Goal: Information Seeking & Learning: Learn about a topic

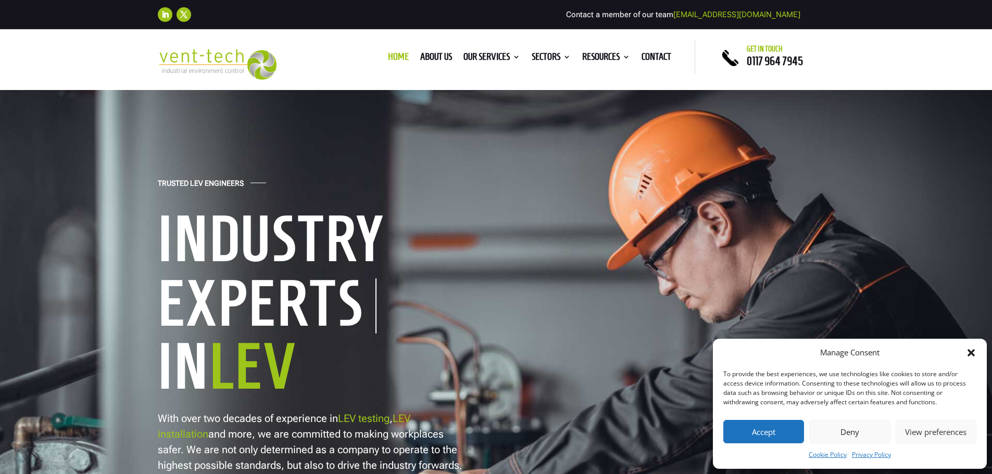
click at [967, 352] on icon "Close dialog" at bounding box center [971, 353] width 10 height 10
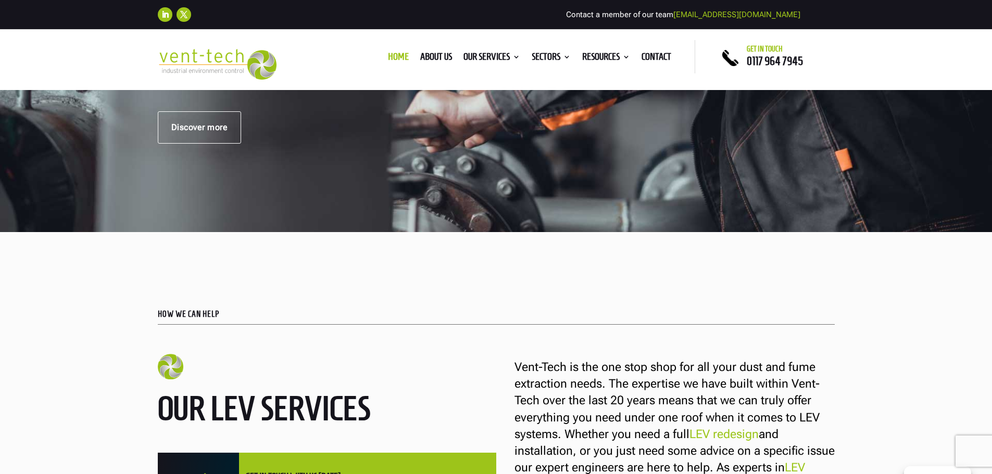
scroll to position [345, 0]
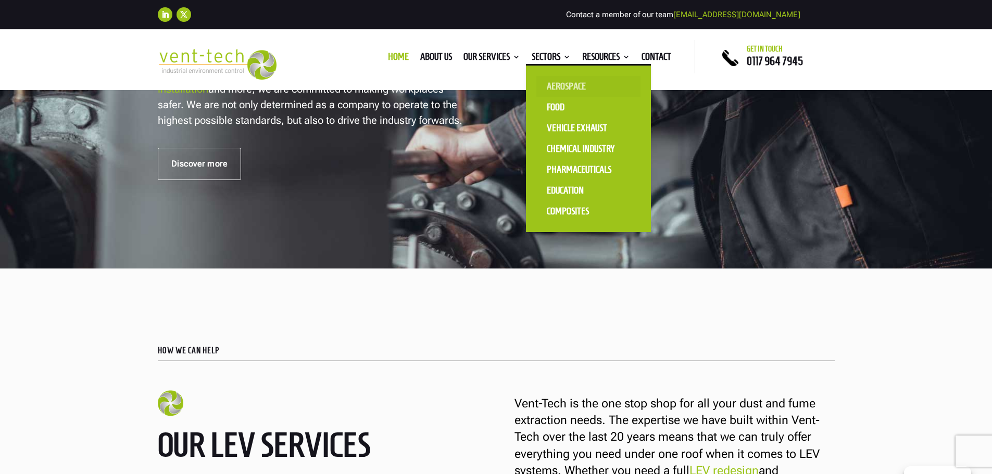
click at [542, 87] on link "Aerospace" at bounding box center [588, 86] width 104 height 21
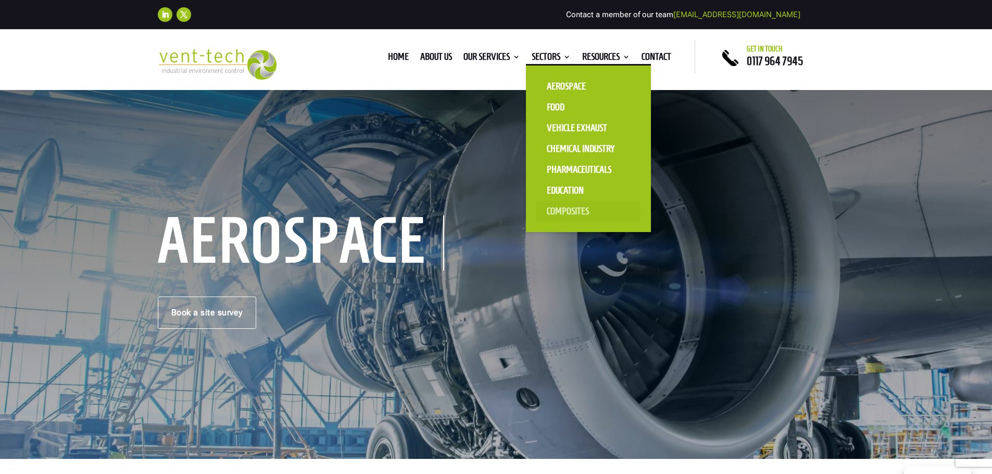
click at [580, 208] on link "Composites" at bounding box center [588, 211] width 104 height 21
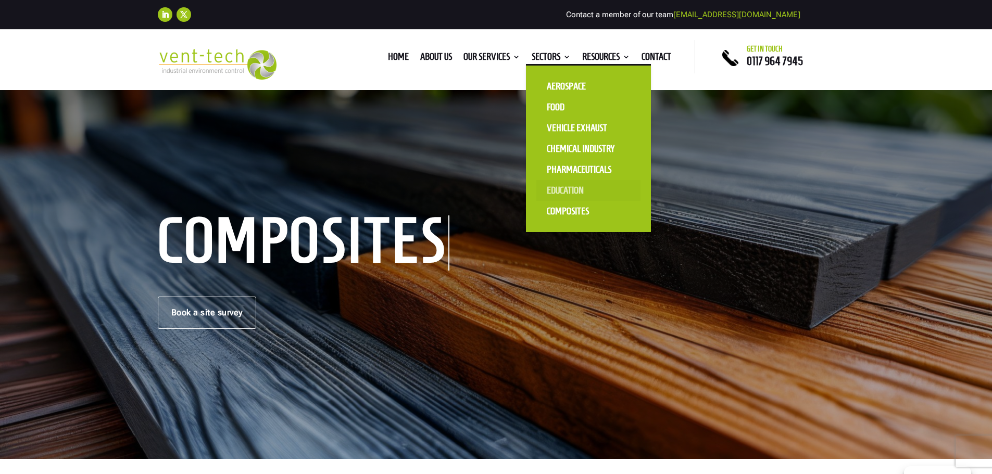
click at [556, 187] on link "Education" at bounding box center [588, 190] width 104 height 21
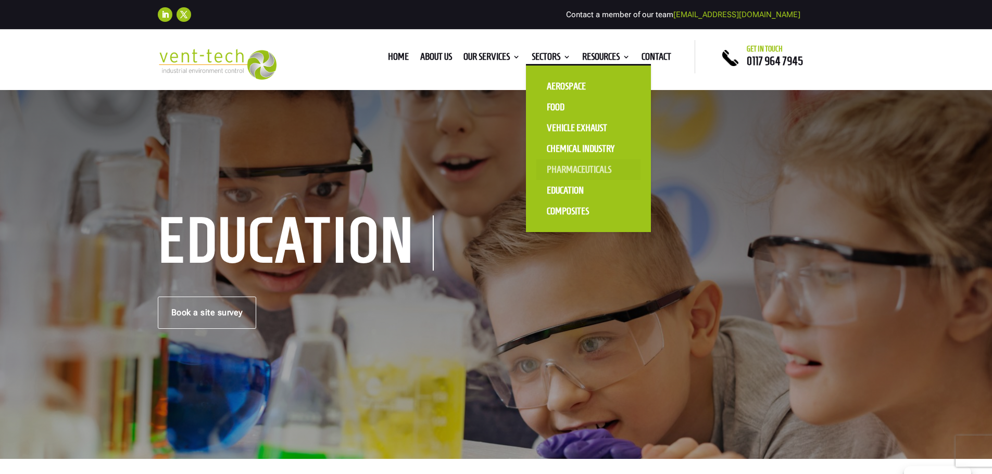
click at [573, 168] on link "Pharmaceuticals" at bounding box center [588, 169] width 104 height 21
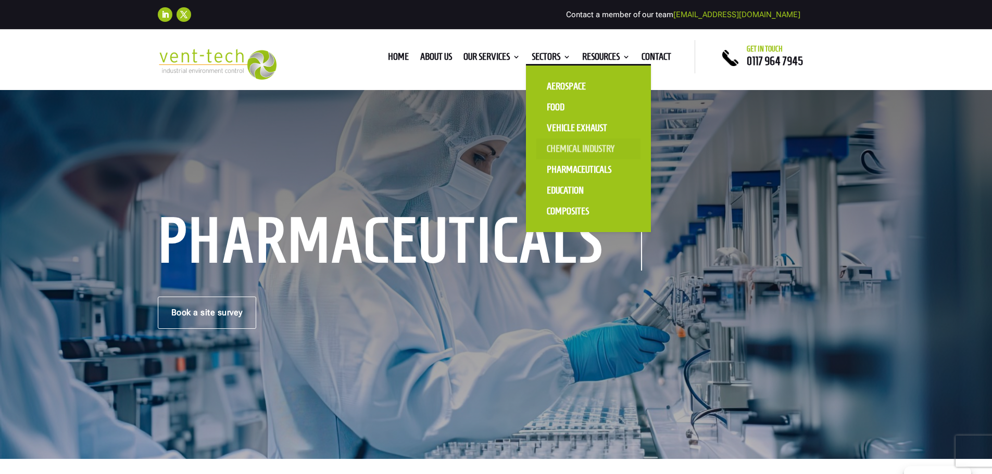
click at [571, 149] on link "Chemical Industry" at bounding box center [588, 148] width 104 height 21
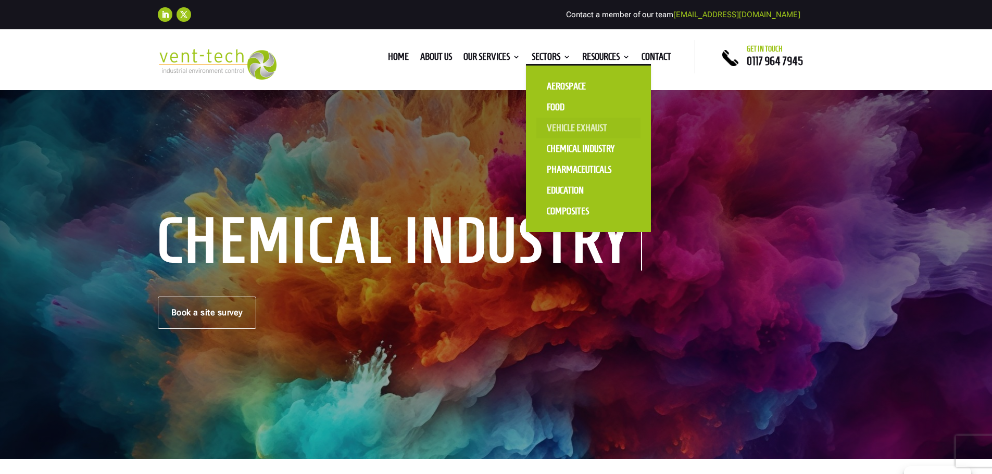
click at [574, 126] on link "Vehicle Exhaust" at bounding box center [588, 128] width 104 height 21
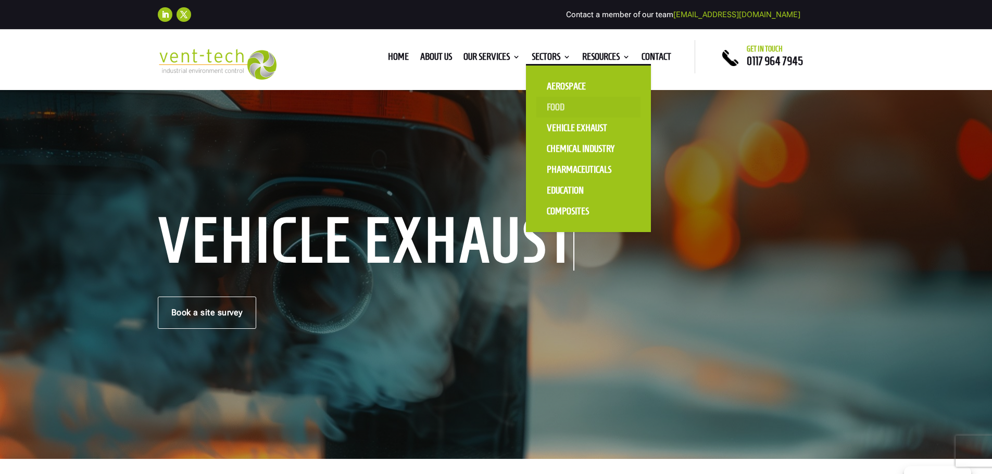
click at [563, 110] on link "Food" at bounding box center [588, 107] width 104 height 21
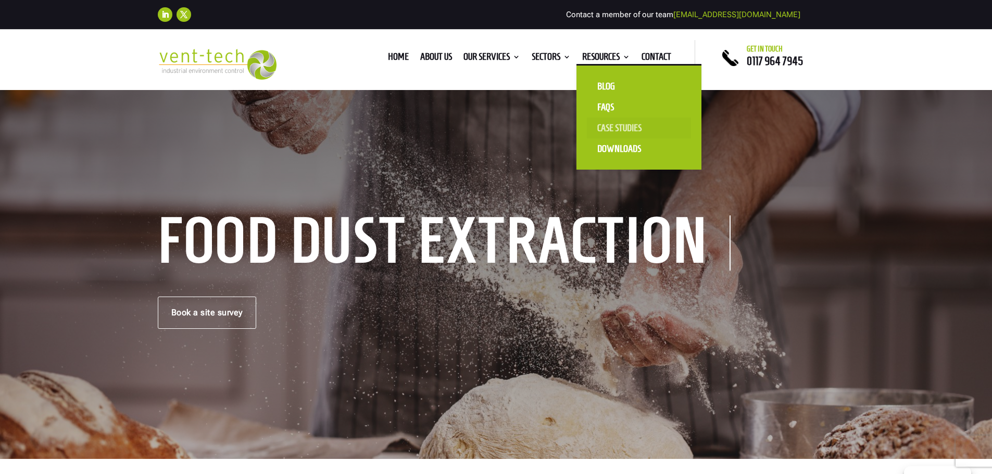
click at [611, 125] on link "Case Studies" at bounding box center [639, 128] width 104 height 21
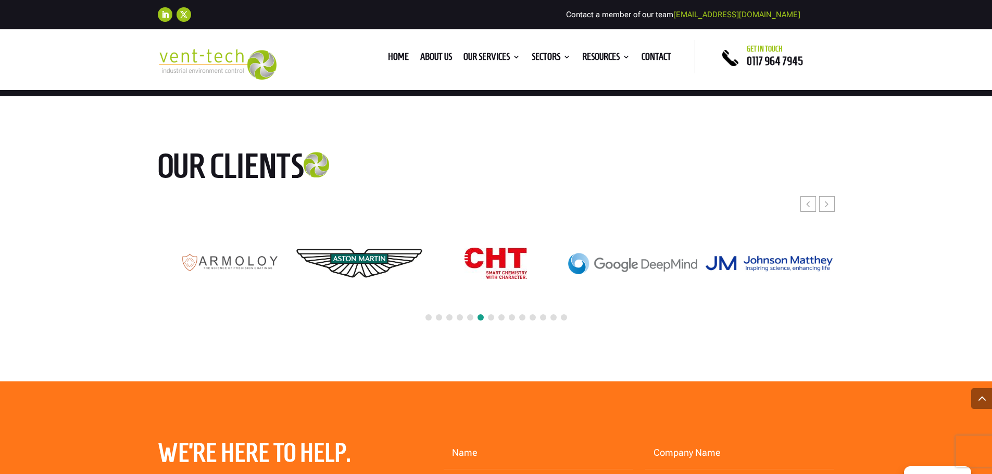
scroll to position [1856, 0]
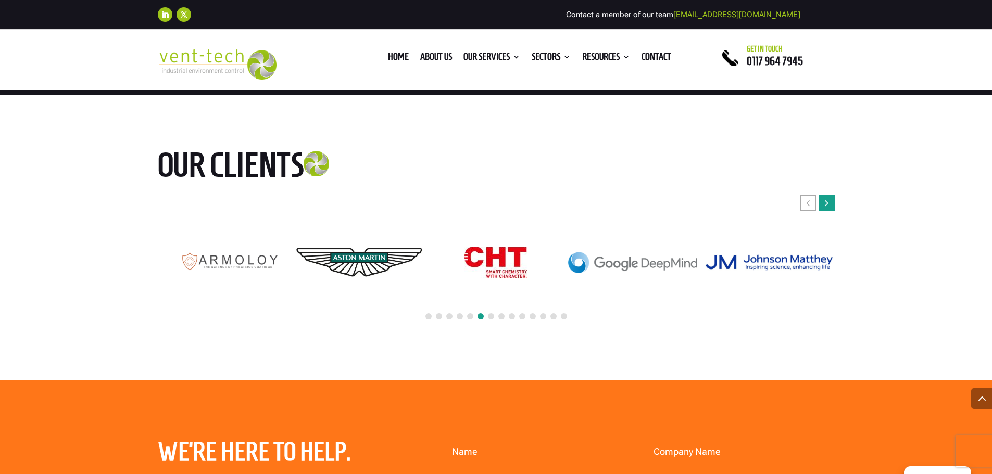
click at [826, 206] on icon "Next slide" at bounding box center [826, 203] width 4 height 10
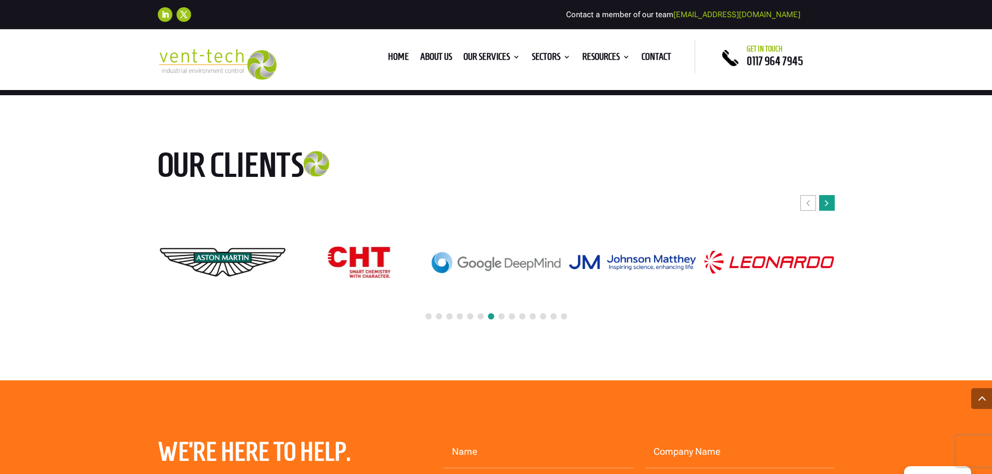
click at [826, 206] on icon "Next slide" at bounding box center [826, 203] width 4 height 10
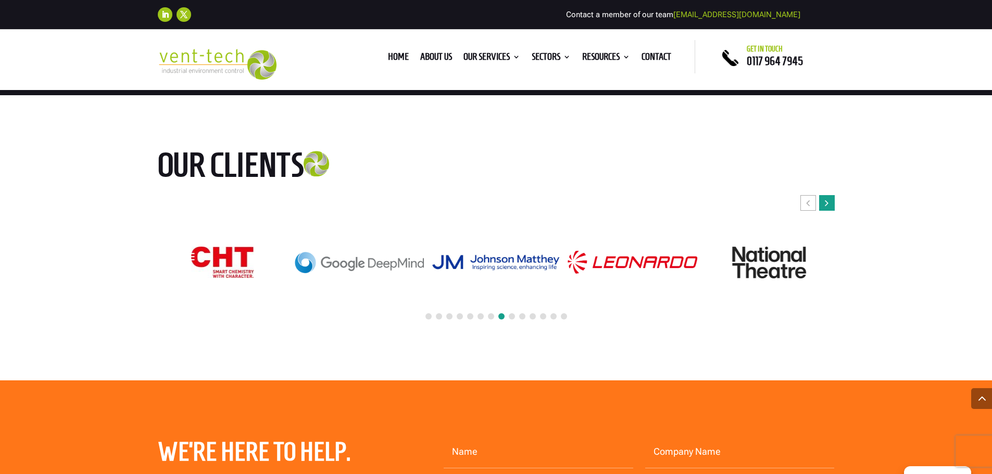
click at [826, 206] on icon "Next slide" at bounding box center [826, 203] width 4 height 10
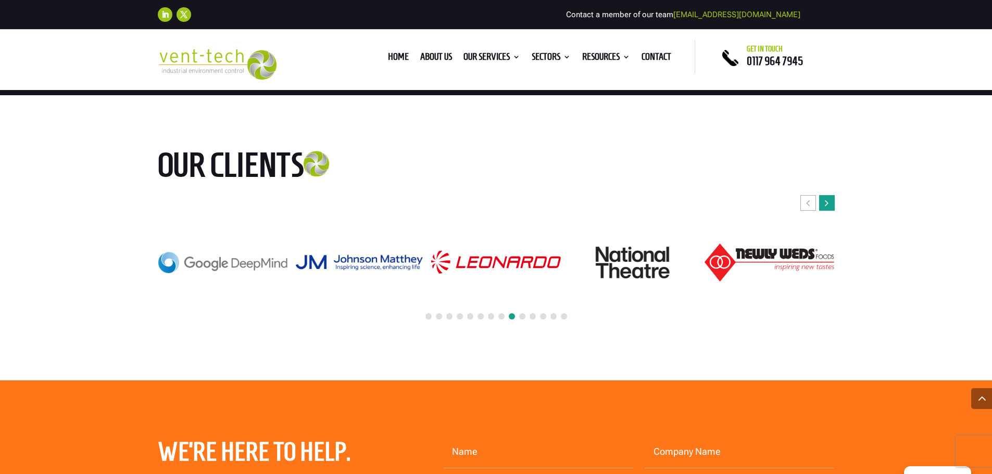
click at [826, 206] on icon "Next slide" at bounding box center [826, 203] width 4 height 10
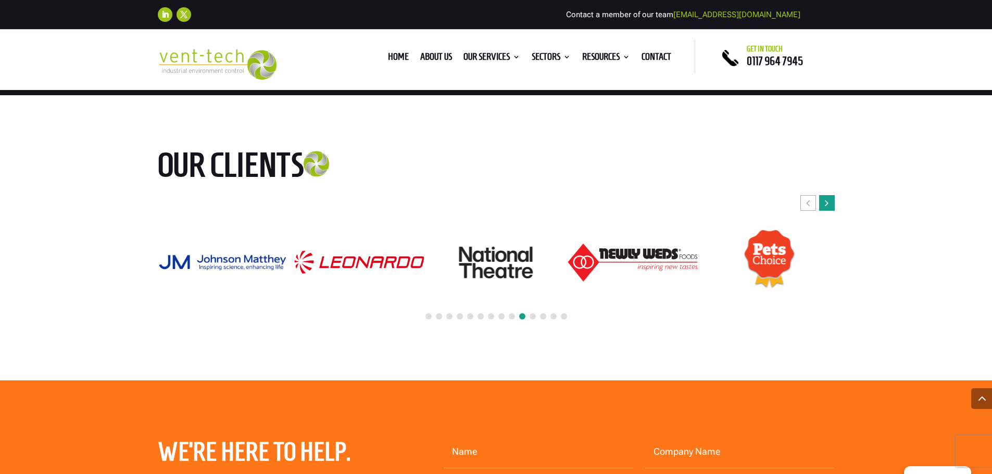
click at [826, 206] on icon "Next slide" at bounding box center [826, 203] width 4 height 10
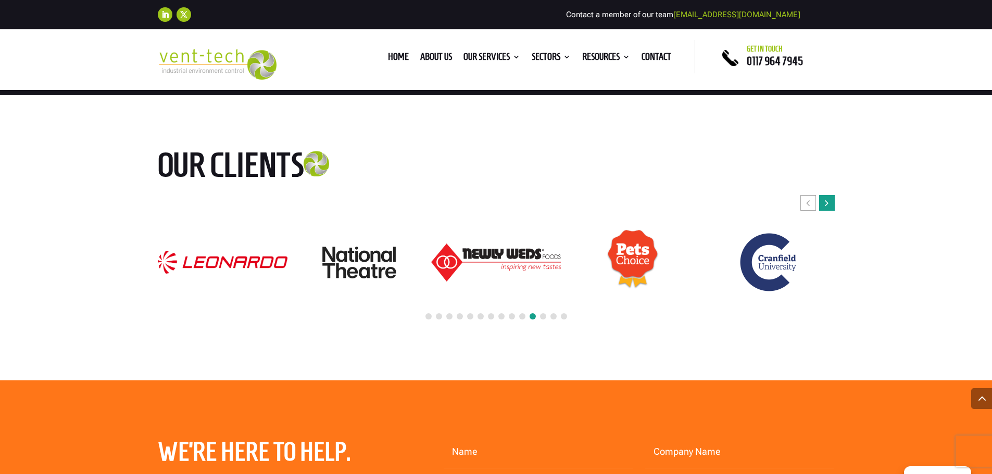
click at [826, 206] on icon "Next slide" at bounding box center [826, 203] width 4 height 10
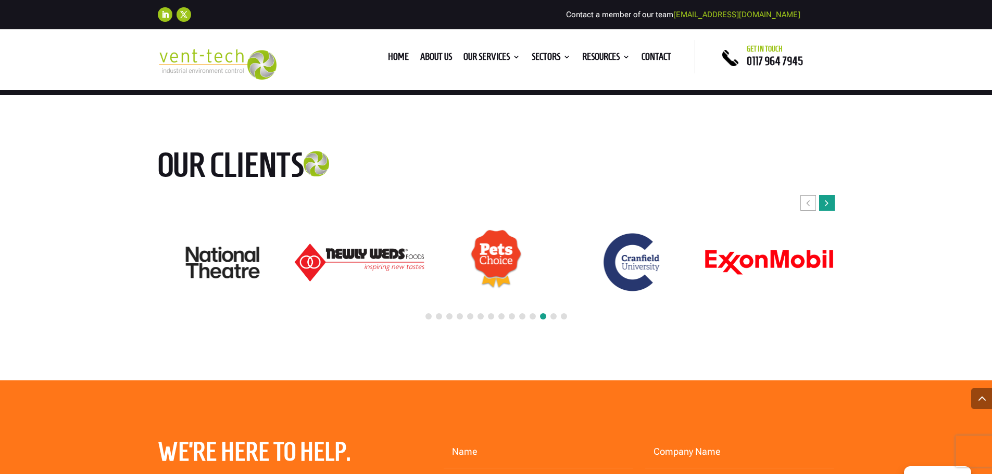
click at [826, 206] on icon "Next slide" at bounding box center [826, 203] width 4 height 10
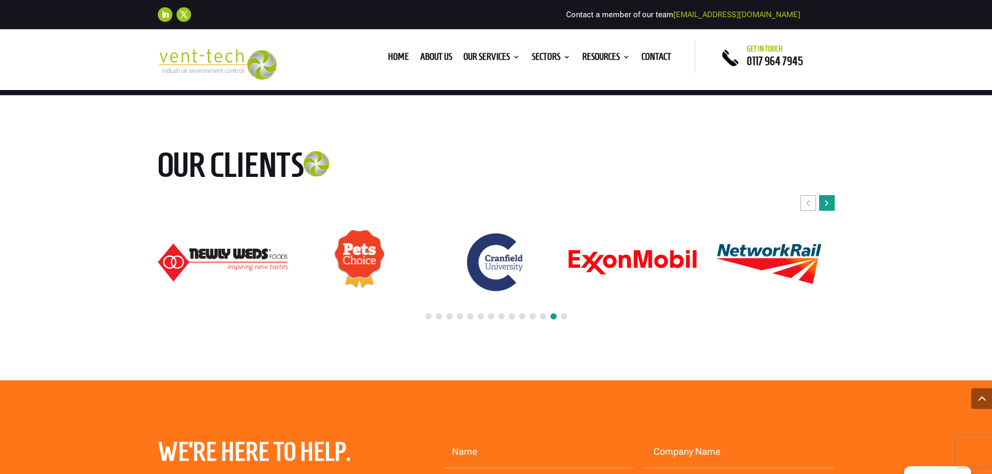
click at [826, 206] on icon "Next slide" at bounding box center [826, 203] width 4 height 10
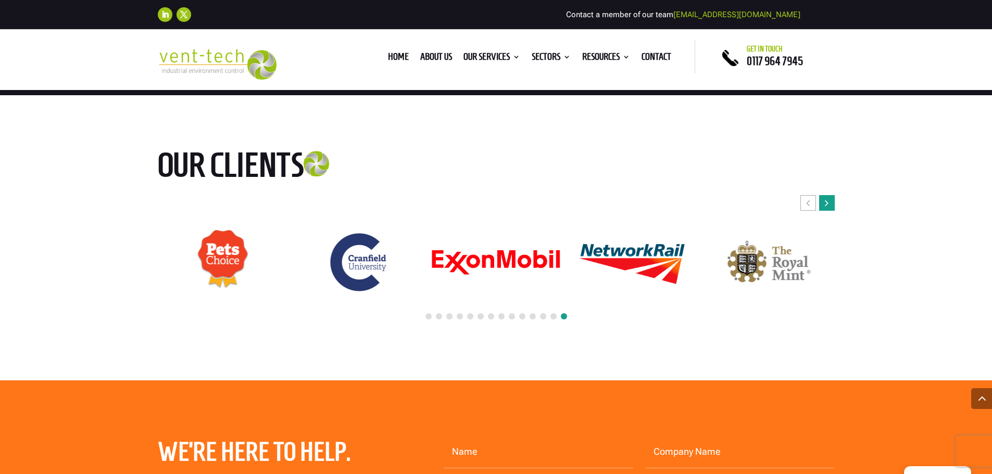
click at [826, 206] on icon "Next slide" at bounding box center [826, 203] width 4 height 10
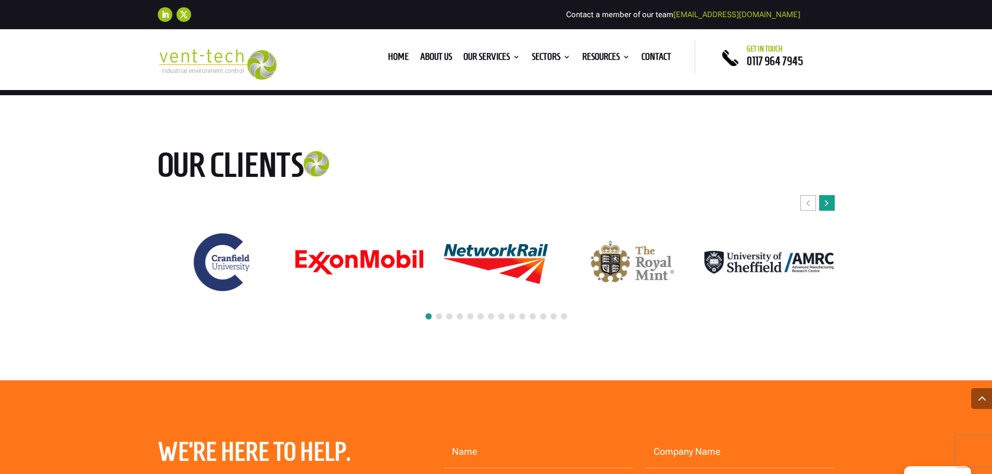
click at [826, 206] on icon "Next slide" at bounding box center [826, 203] width 4 height 10
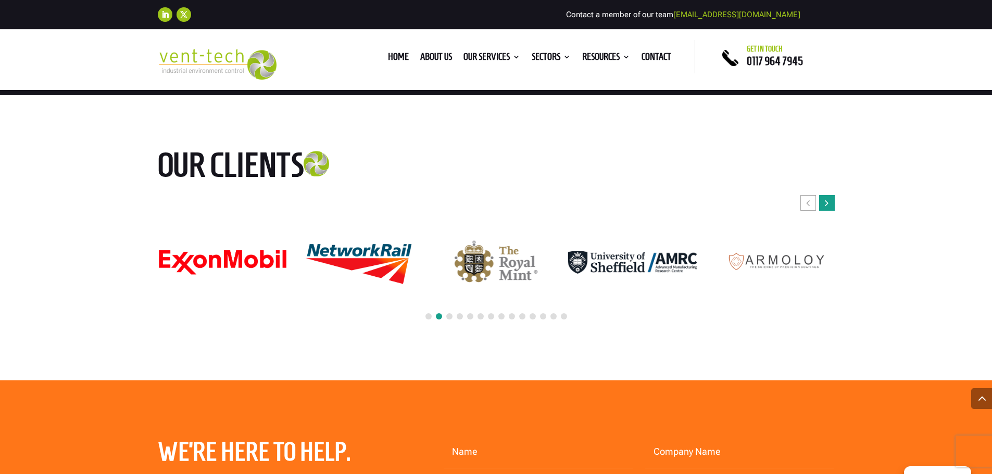
click at [826, 206] on icon "Next slide" at bounding box center [826, 203] width 4 height 10
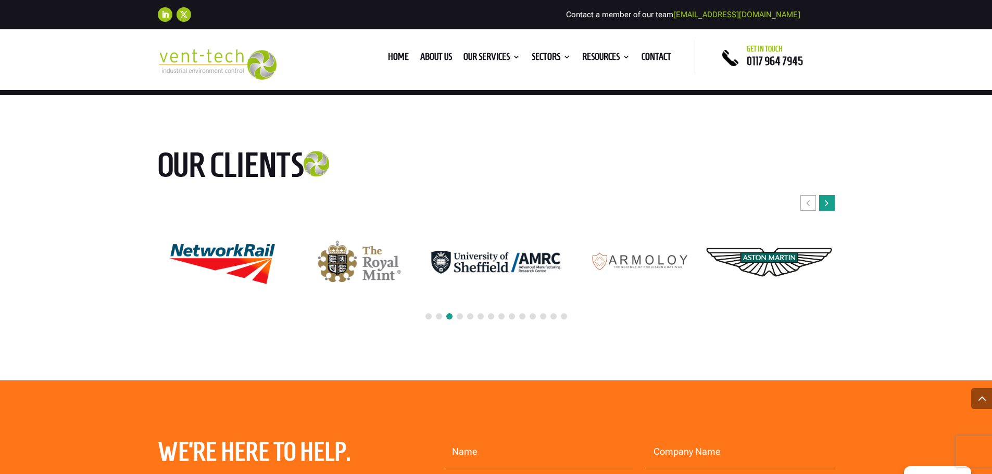
click at [826, 206] on icon "Next slide" at bounding box center [826, 203] width 4 height 10
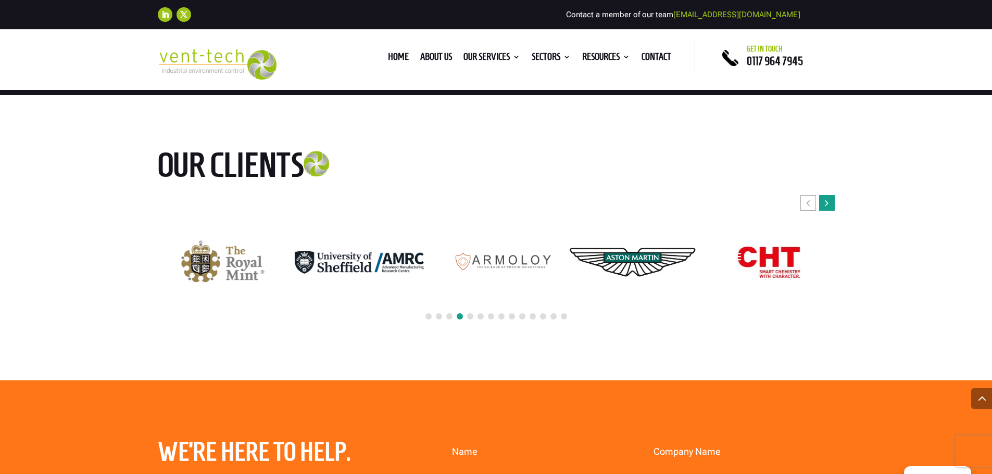
click at [826, 206] on icon "Next slide" at bounding box center [826, 203] width 4 height 10
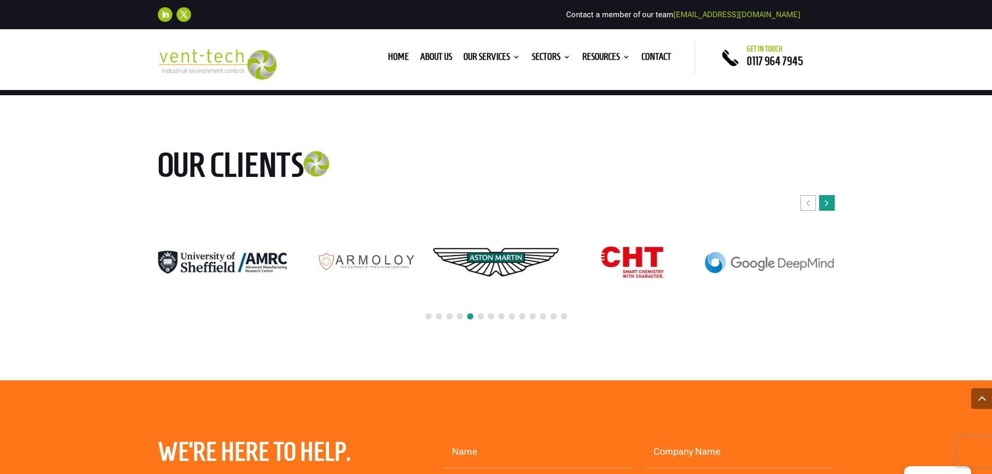
click at [826, 206] on icon "Next slide" at bounding box center [826, 203] width 4 height 10
